Goal: Information Seeking & Learning: Learn about a topic

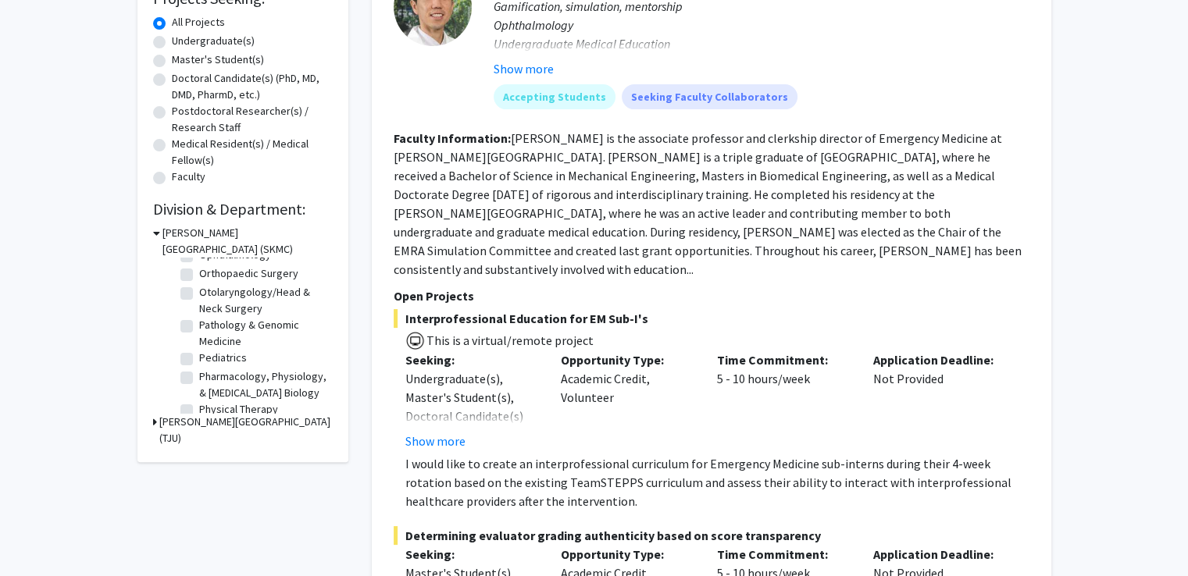
scroll to position [508, 0]
click at [199, 309] on label "Otolaryngology/Head & Neck Surgery" at bounding box center [264, 302] width 130 height 33
click at [199, 296] on input "Otolaryngology/Head & Neck Surgery" at bounding box center [204, 291] width 10 height 10
checkbox input "true"
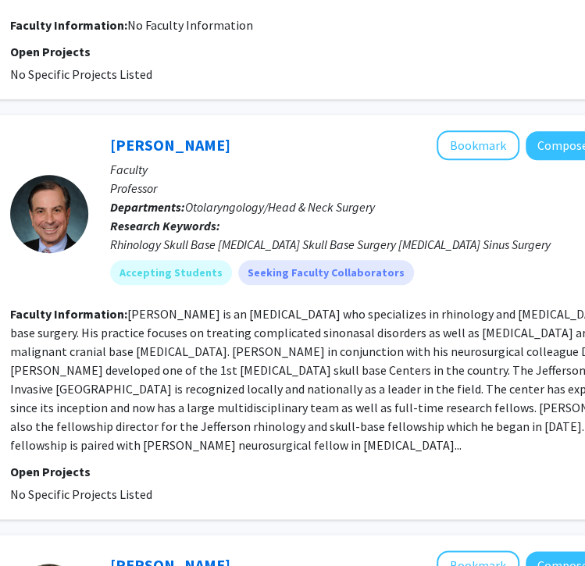
scroll to position [733, 256]
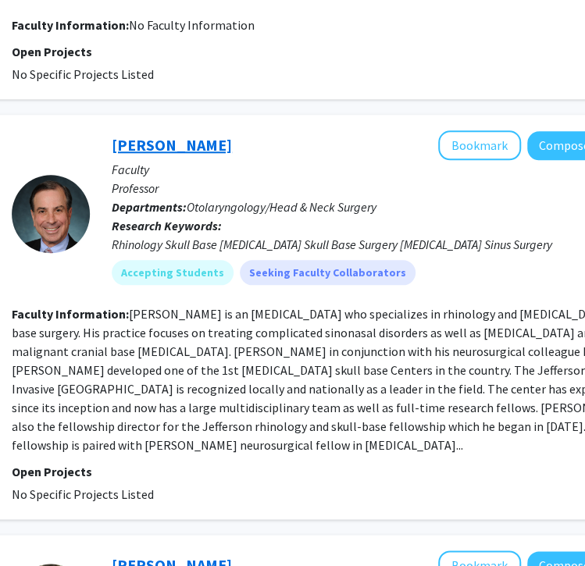
click at [141, 135] on link "Marc Rosen" at bounding box center [172, 145] width 120 height 20
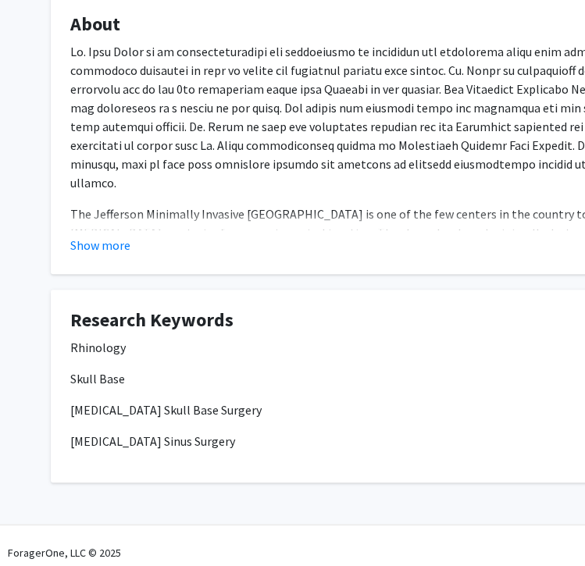
scroll to position [303, 0]
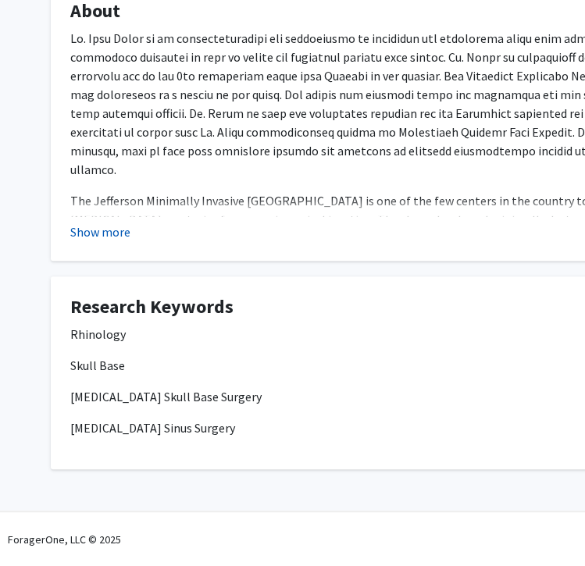
click at [84, 236] on button "Show more" at bounding box center [100, 232] width 60 height 19
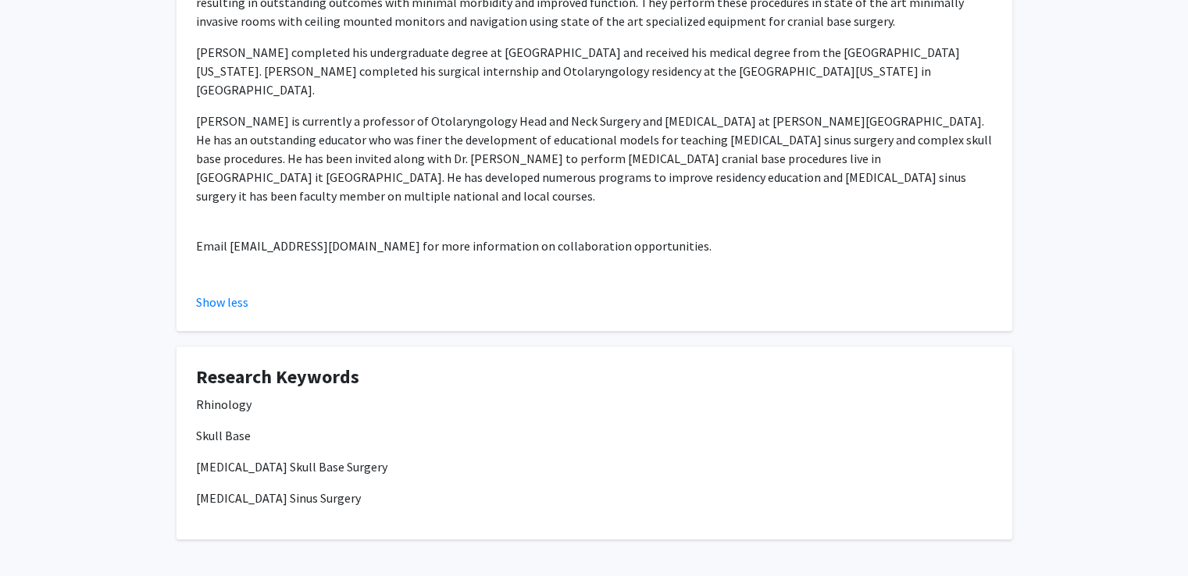
scroll to position [543, 0]
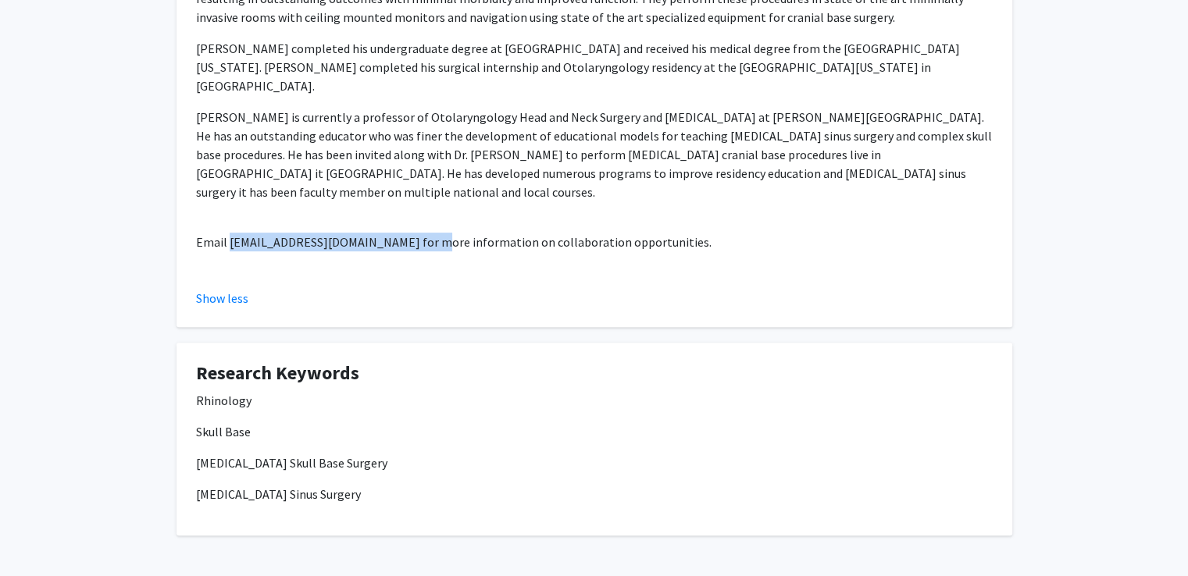
drag, startPoint x: 409, startPoint y: 185, endPoint x: 228, endPoint y: 180, distance: 181.3
click at [228, 233] on p "Email oto-research.fellows@jefferson.edu for more information on collaboration …" at bounding box center [594, 242] width 797 height 19
copy p "oto-research.fellows@jefferson.edu"
click at [390, 126] on p "Dr. Rosen is currently a professor of Otolaryngology Head and Neck Surgery and …" at bounding box center [594, 155] width 797 height 94
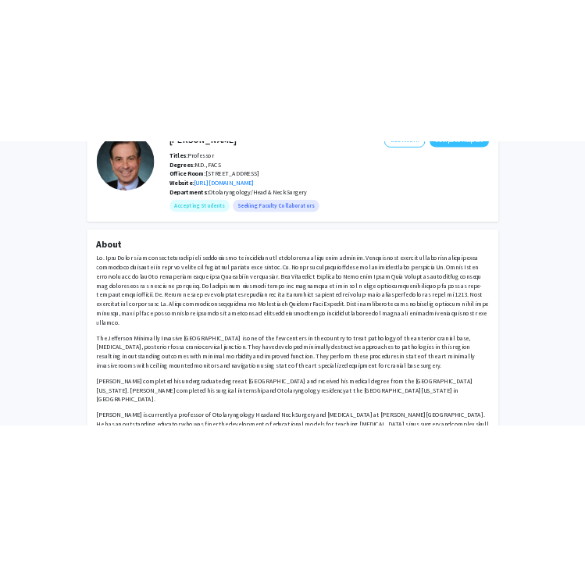
scroll to position [31, 0]
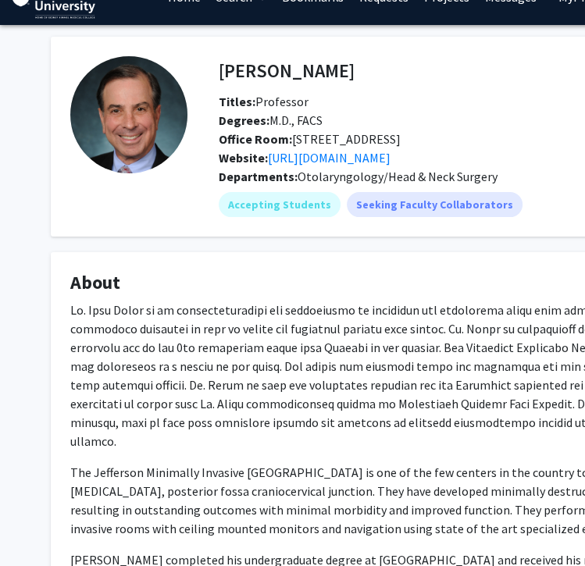
click at [297, 363] on p at bounding box center [468, 376] width 797 height 150
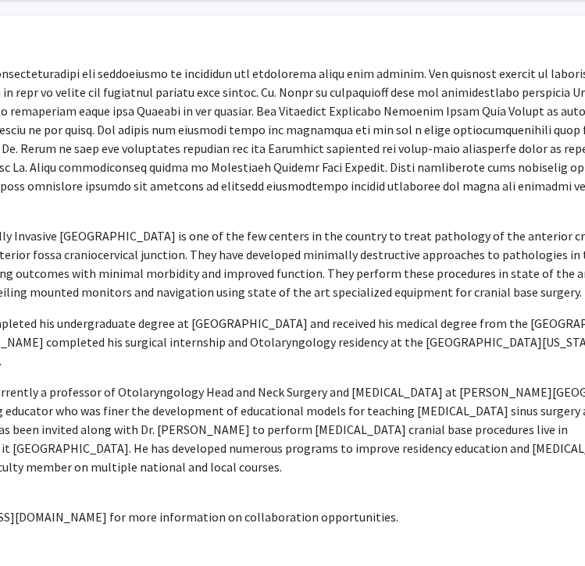
scroll to position [268, 216]
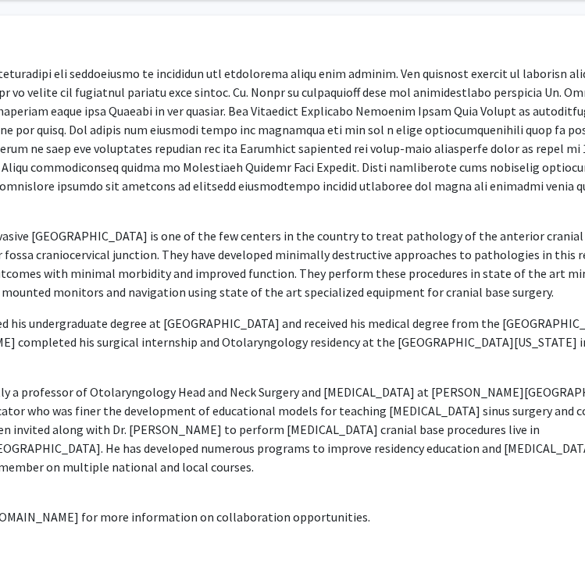
click at [309, 319] on p "Dr. Rosen completed his undergraduate degree at Syracuse University and receive…" at bounding box center [253, 342] width 797 height 56
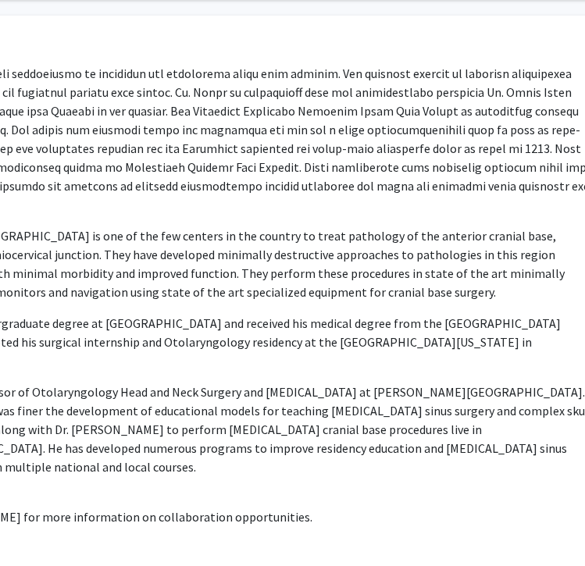
scroll to position [268, 274]
click at [255, 204] on div "The Jefferson Minimally Invasive Skull Base Center is one of the few centers in…" at bounding box center [194, 311] width 797 height 494
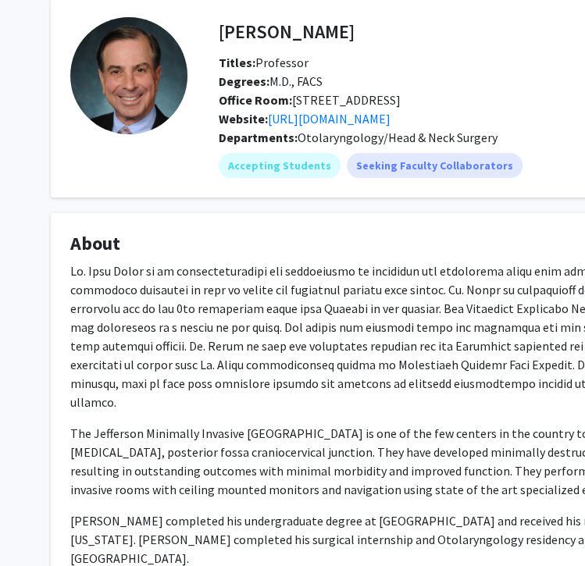
scroll to position [0, 0]
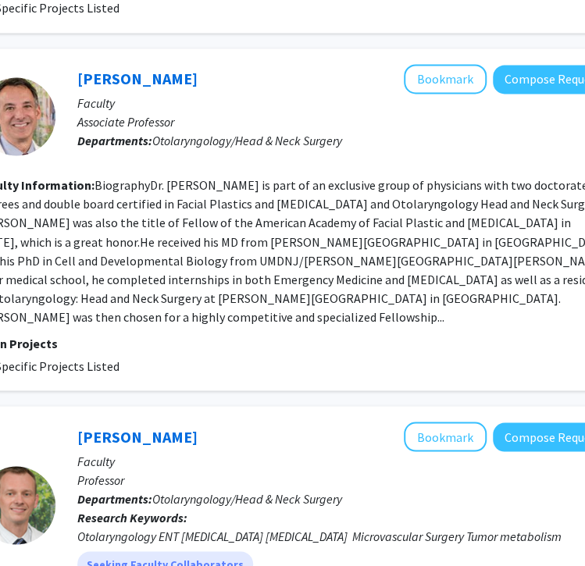
scroll to position [1220, 290]
click at [334, 112] on p "Associate Professor" at bounding box center [346, 121] width 536 height 19
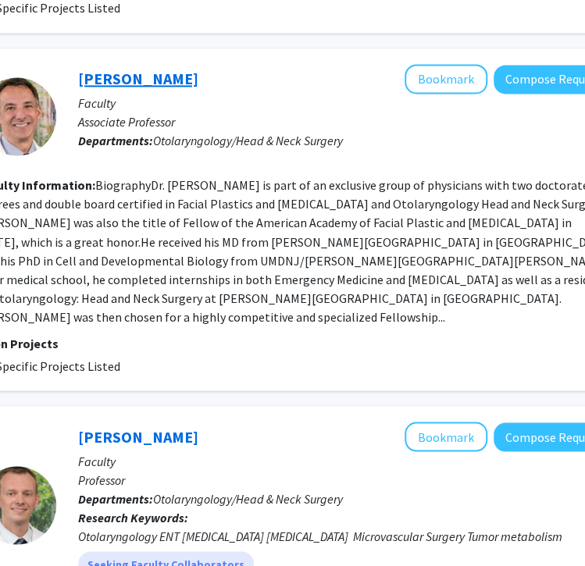
click at [149, 69] on link "Howard Krein" at bounding box center [138, 79] width 120 height 20
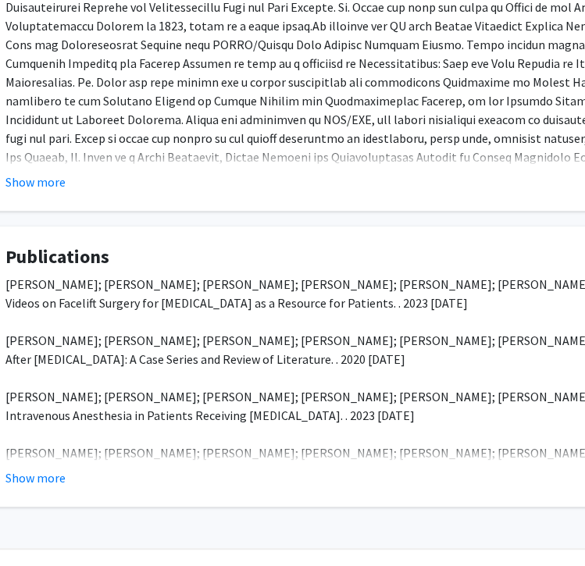
scroll to position [328, 65]
click at [55, 191] on button "Show more" at bounding box center [35, 182] width 60 height 19
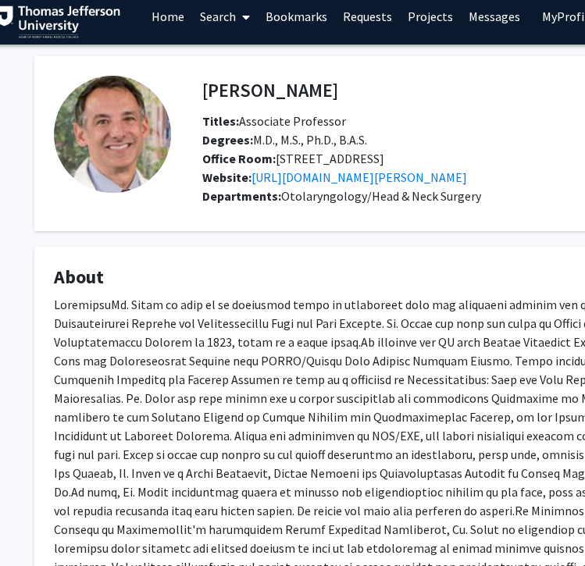
scroll to position [0, 16]
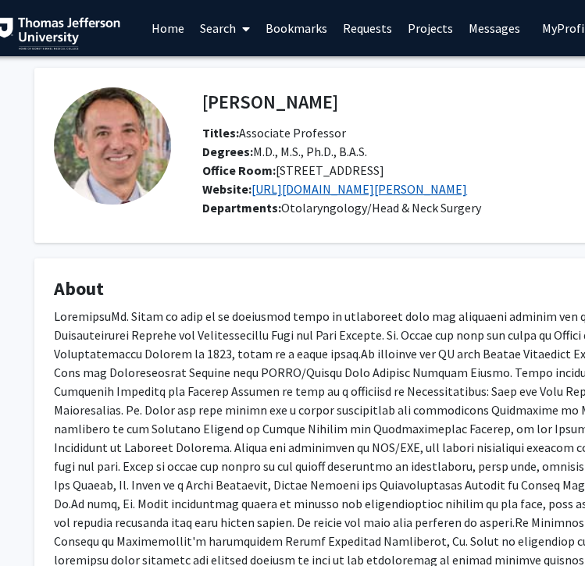
click at [277, 197] on link "https://www.jefferson.edu/academics/colleges-schools-institutes/skmc/department…" at bounding box center [360, 189] width 216 height 16
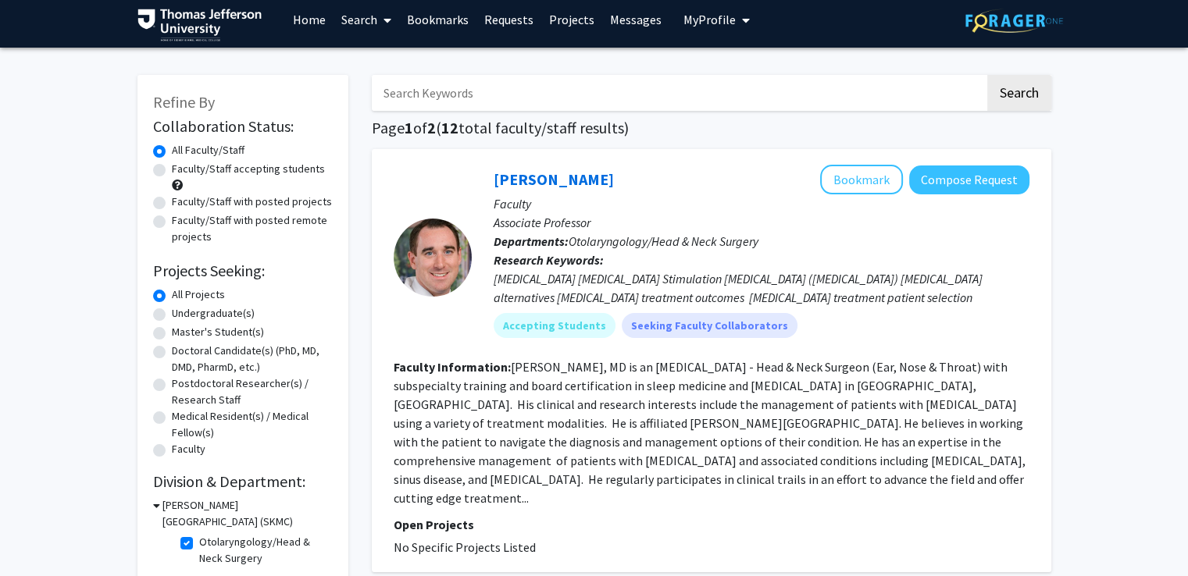
scroll to position [128, 0]
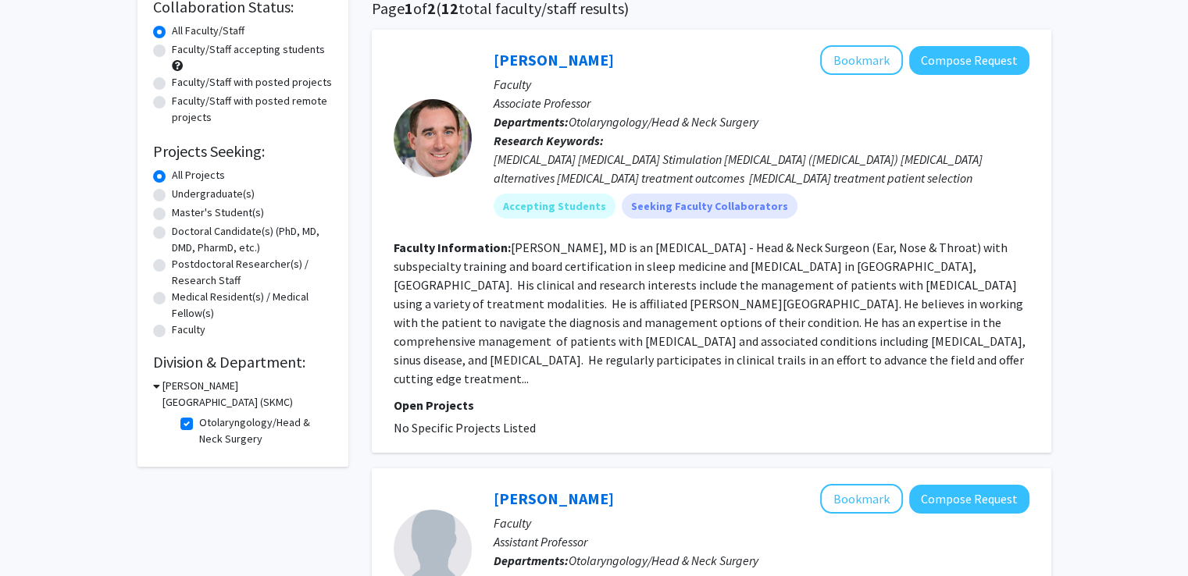
click at [199, 424] on label "Otolaryngology/Head & Neck Surgery" at bounding box center [264, 431] width 130 height 33
click at [199, 424] on input "Otolaryngology/Head & Neck Surgery" at bounding box center [204, 420] width 10 height 10
checkbox input "false"
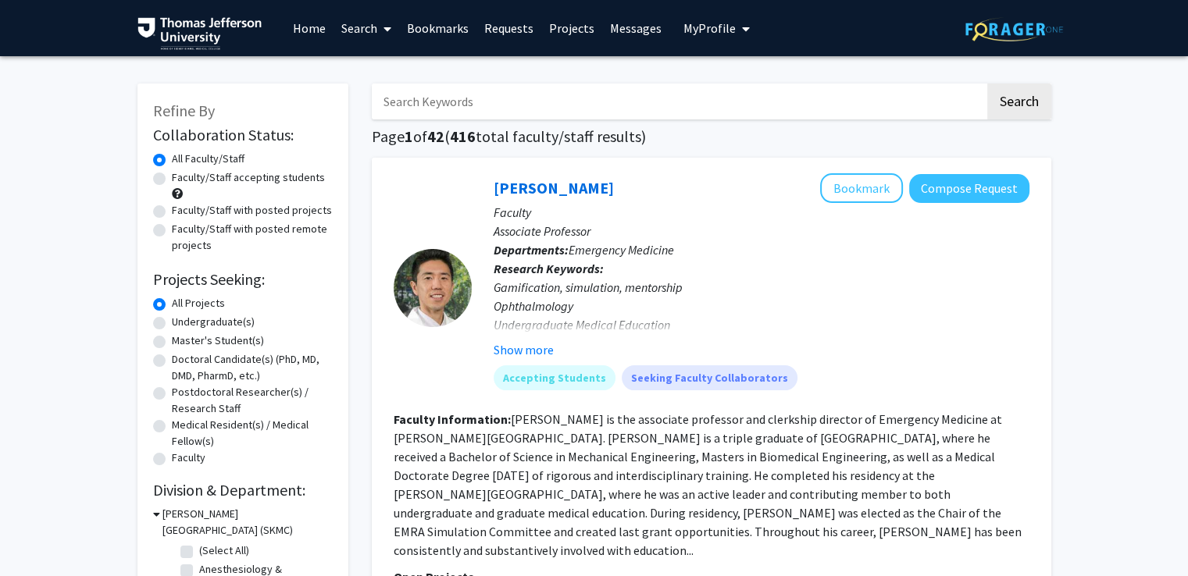
scroll to position [225, 0]
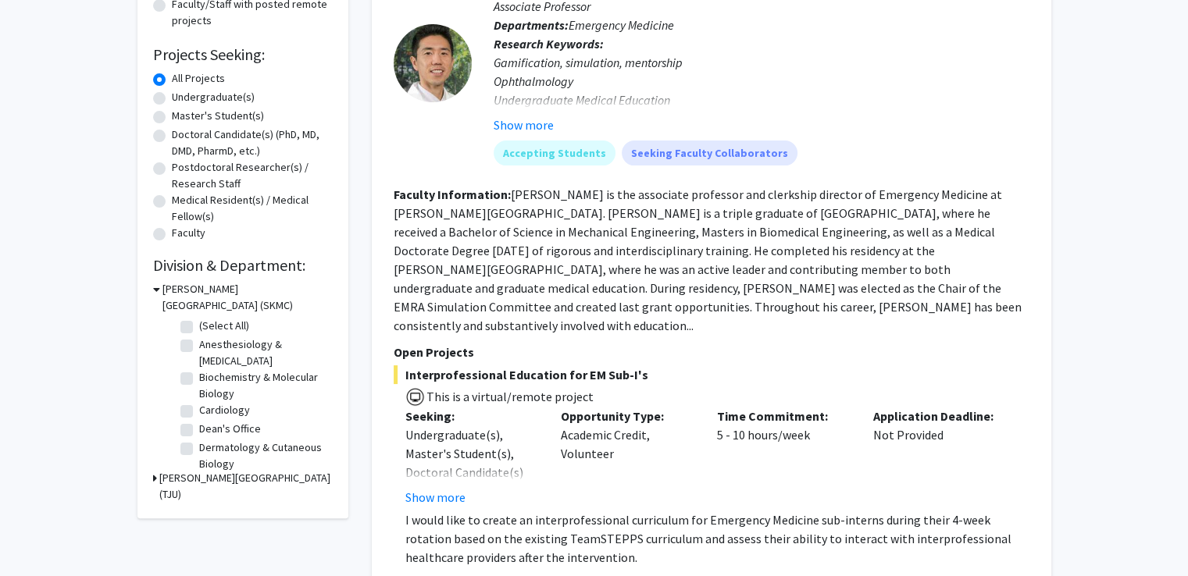
click at [199, 424] on label "Dean's Office" at bounding box center [230, 429] width 62 height 16
click at [199, 424] on input "Dean's Office" at bounding box center [204, 426] width 10 height 10
checkbox input "true"
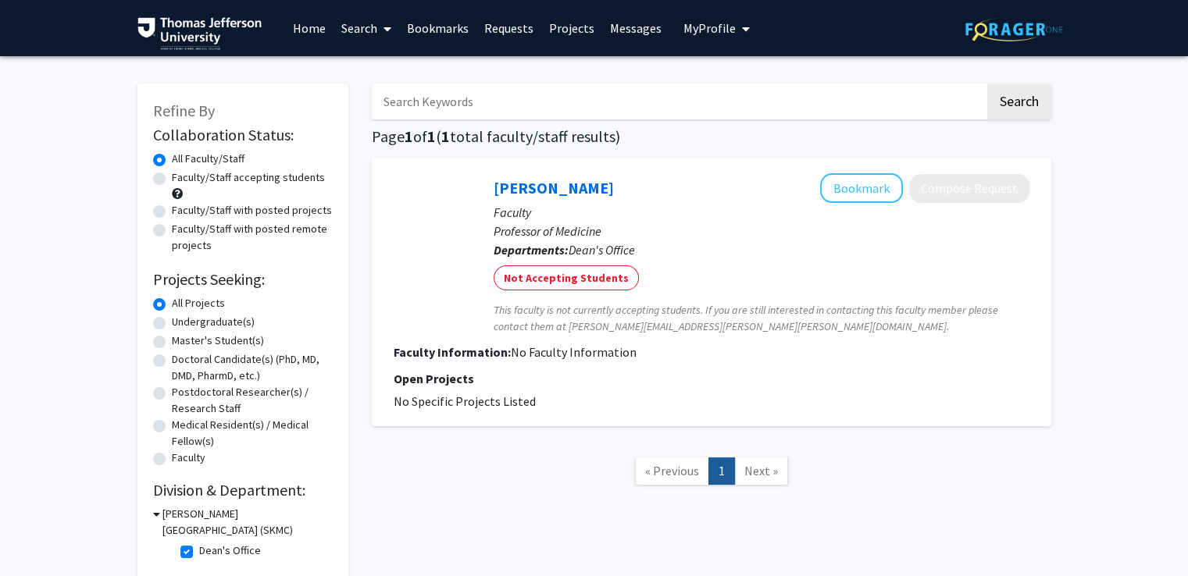
scroll to position [87, 0]
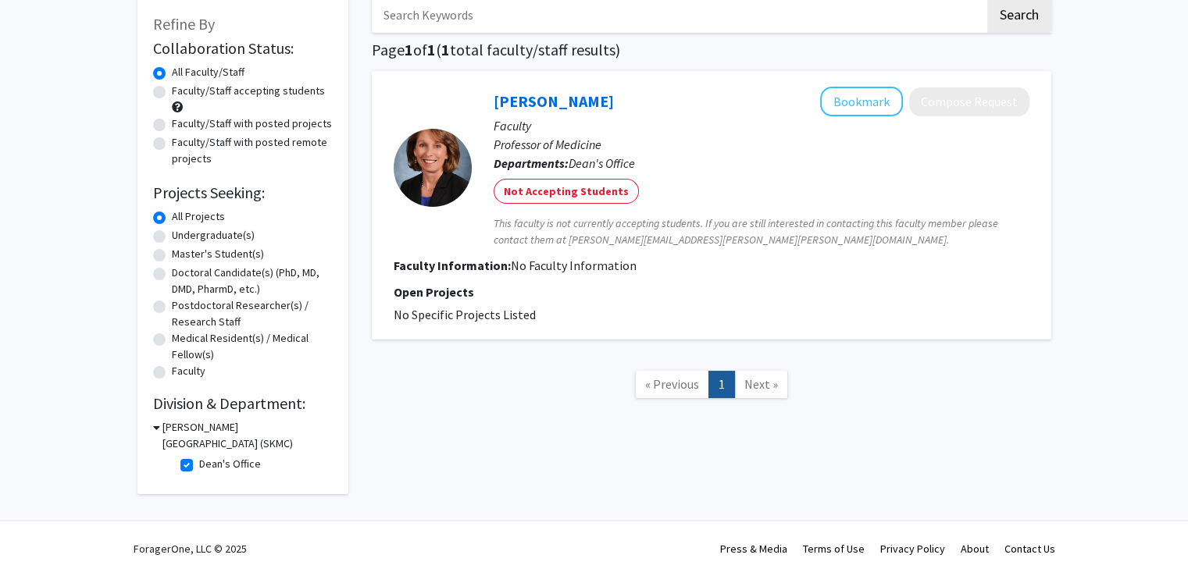
click at [199, 467] on label "Dean's Office" at bounding box center [230, 464] width 62 height 16
click at [199, 466] on input "Dean's Office" at bounding box center [204, 461] width 10 height 10
checkbox input "false"
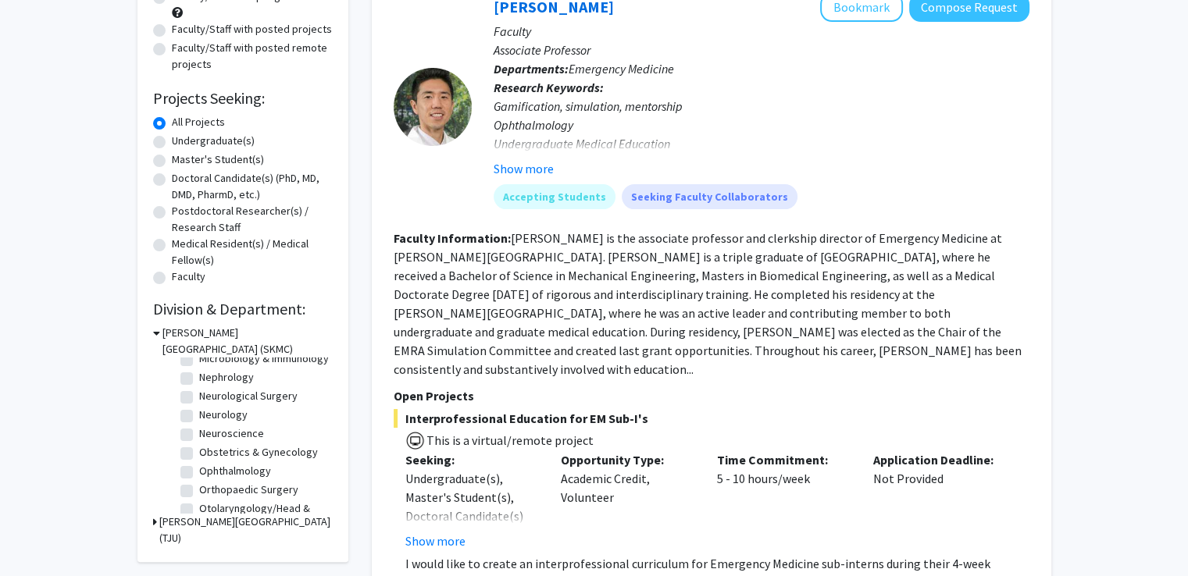
scroll to position [394, 0]
click at [199, 385] on label "Nephrology" at bounding box center [226, 377] width 55 height 16
click at [199, 379] on input "Nephrology" at bounding box center [204, 374] width 10 height 10
checkbox input "true"
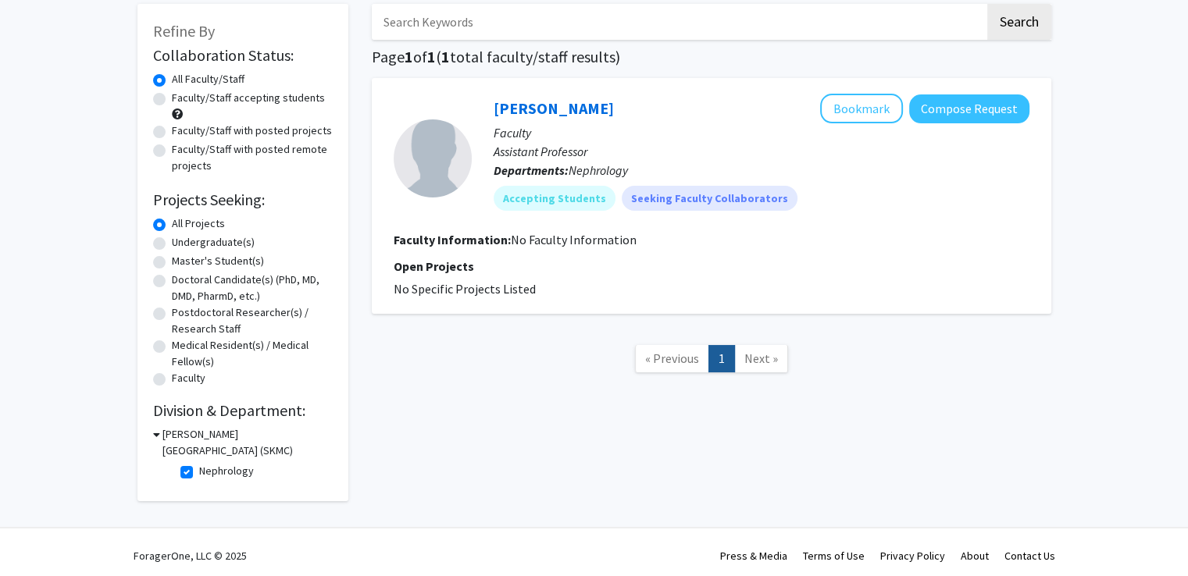
scroll to position [87, 0]
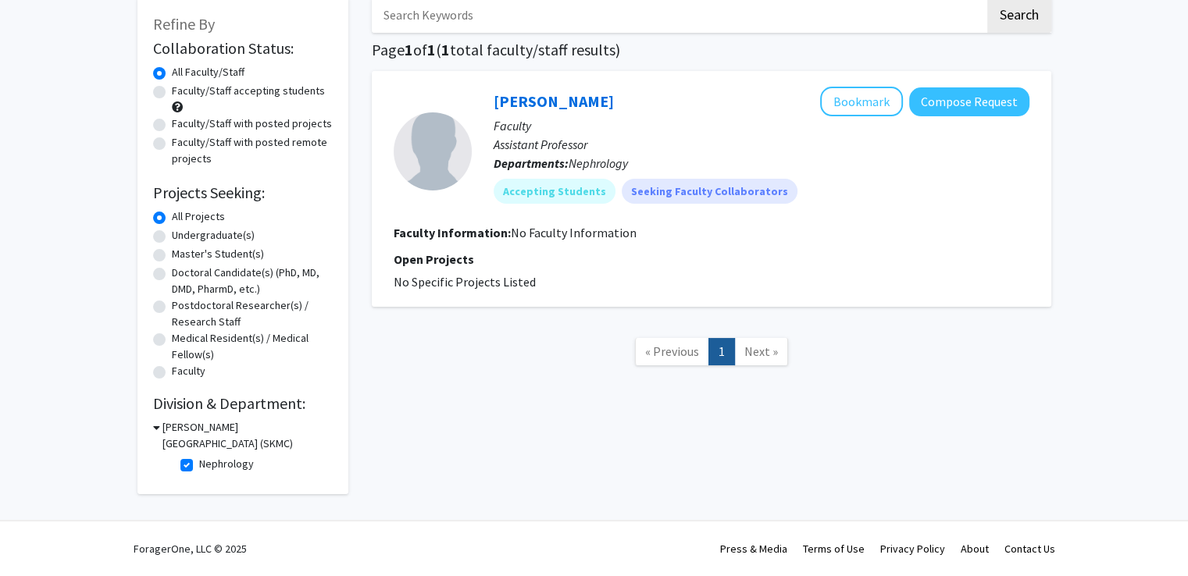
click at [199, 466] on label "Nephrology" at bounding box center [226, 464] width 55 height 16
click at [199, 466] on input "Nephrology" at bounding box center [204, 461] width 10 height 10
checkbox input "false"
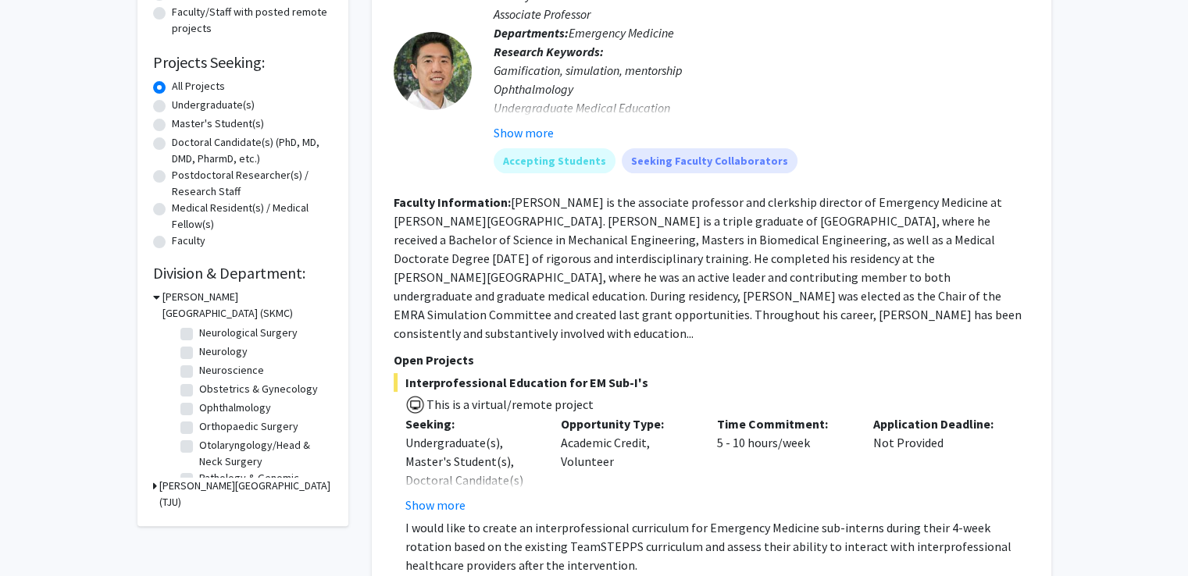
scroll to position [447, 0]
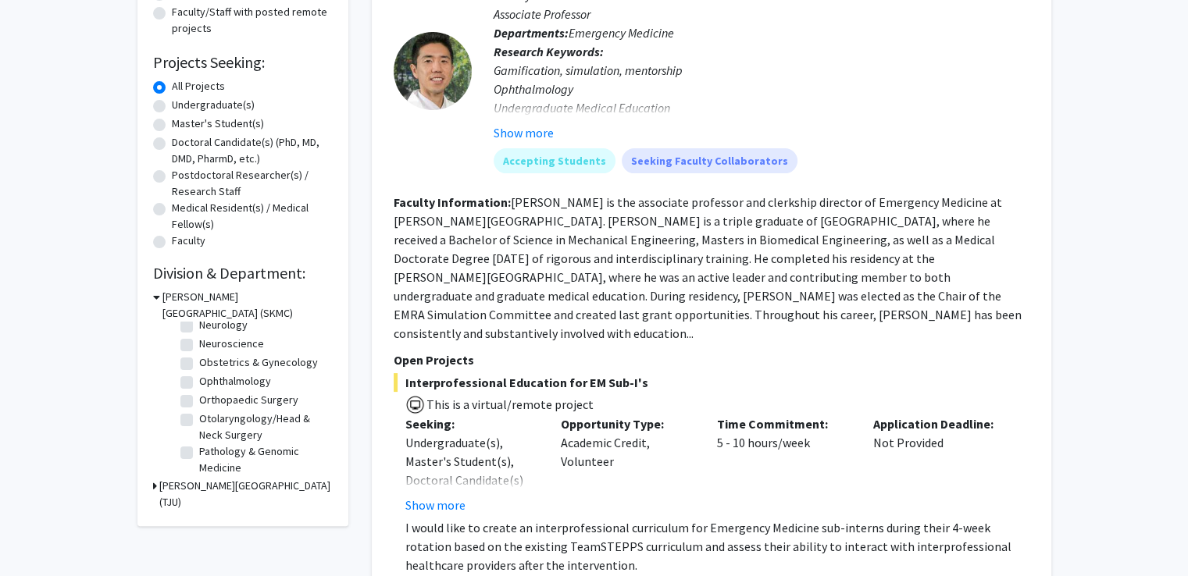
click at [199, 390] on label "Ophthalmology" at bounding box center [235, 381] width 72 height 16
click at [199, 384] on input "Ophthalmology" at bounding box center [204, 378] width 10 height 10
checkbox input "true"
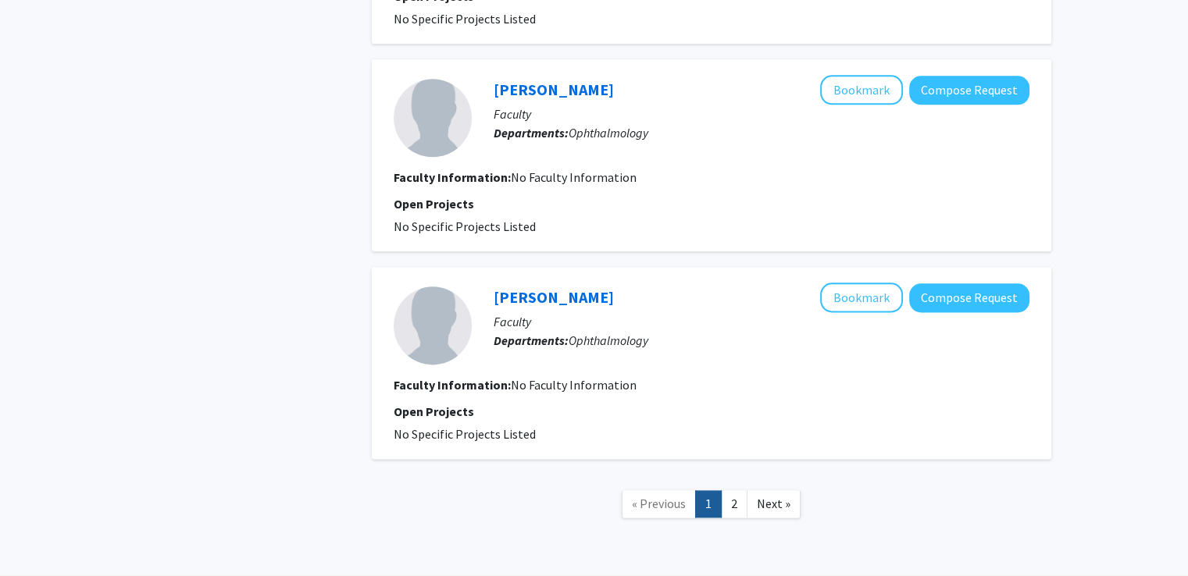
scroll to position [1918, 0]
click at [733, 496] on link "2" at bounding box center [734, 503] width 27 height 27
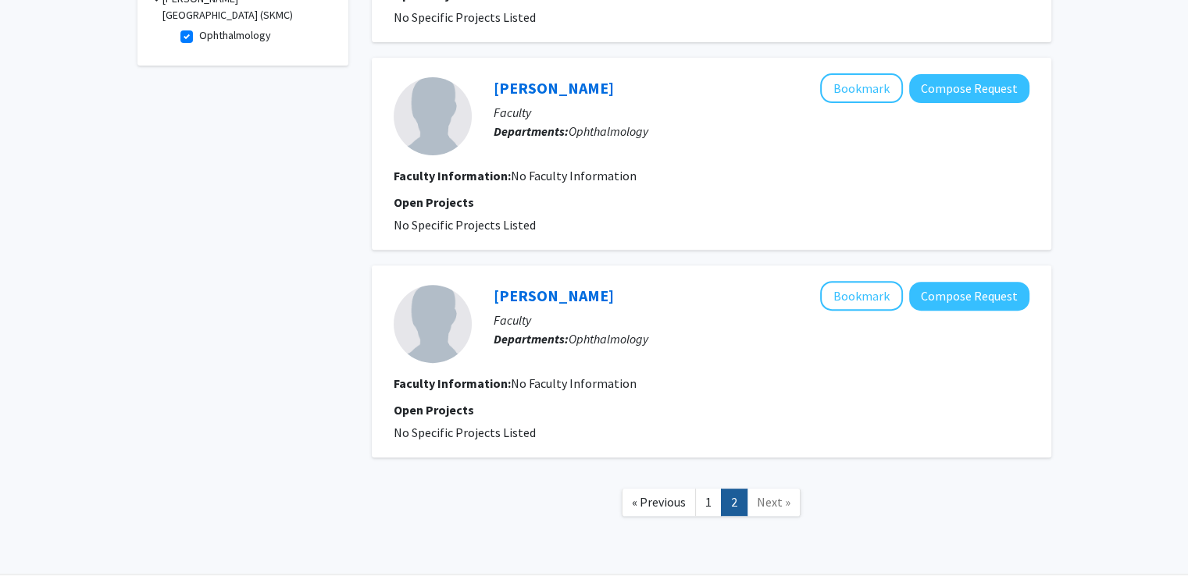
scroll to position [567, 0]
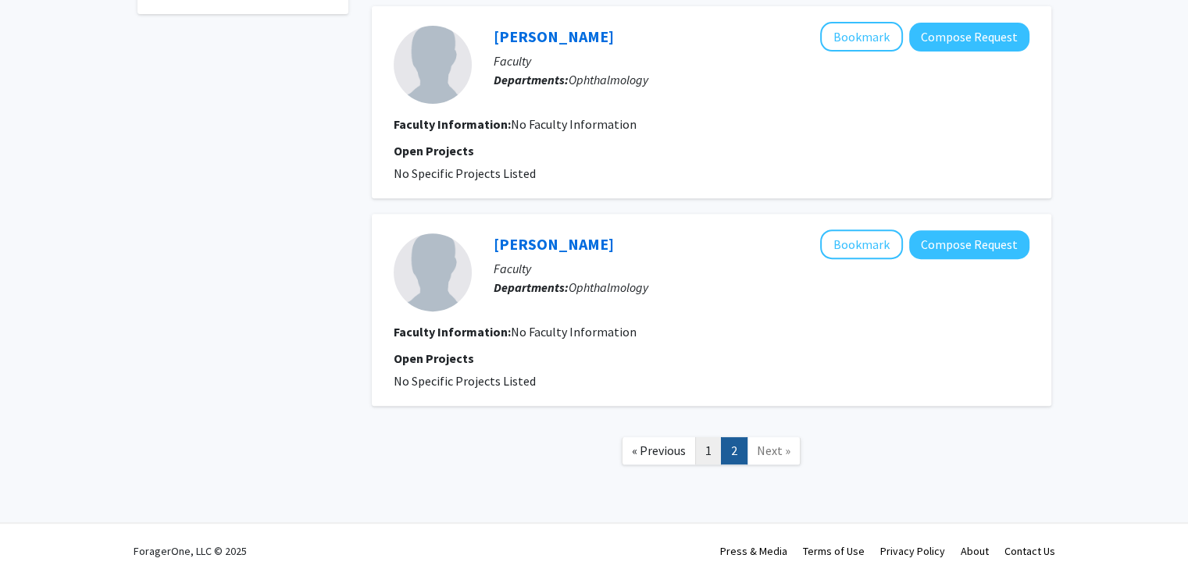
click at [707, 459] on link "1" at bounding box center [708, 450] width 27 height 27
